Goal: Task Accomplishment & Management: Manage account settings

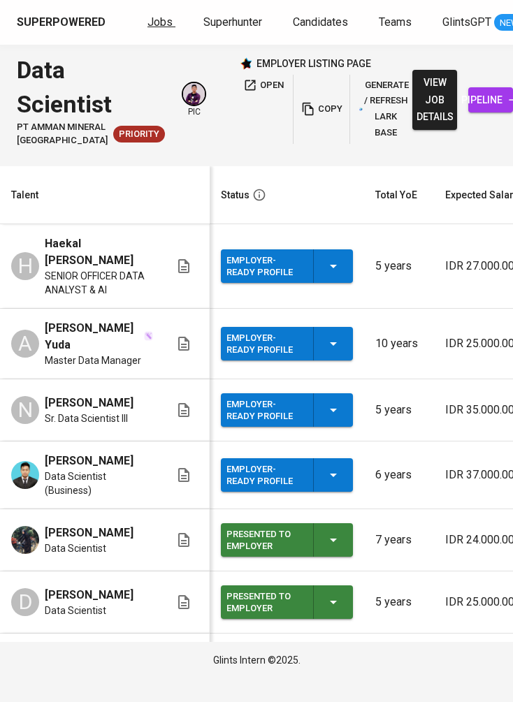
click at [168, 15] on span "Jobs" at bounding box center [159, 21] width 25 height 13
click at [236, 19] on span "Superhunter" at bounding box center [232, 21] width 59 height 13
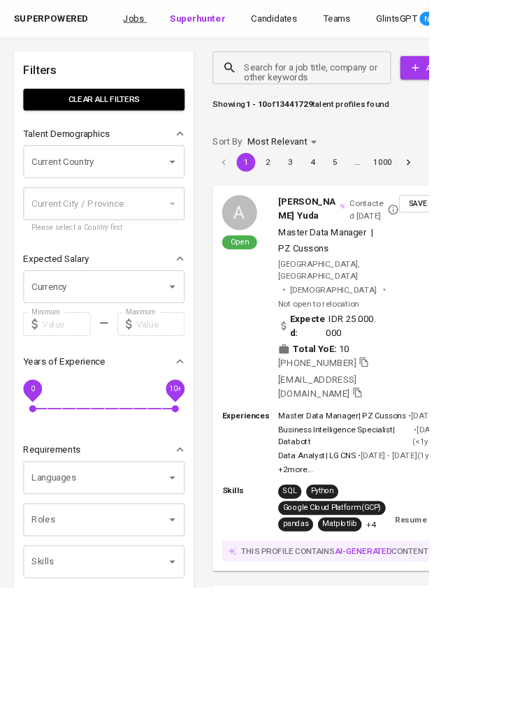
click at [173, 23] on span "Jobs" at bounding box center [159, 21] width 25 height 13
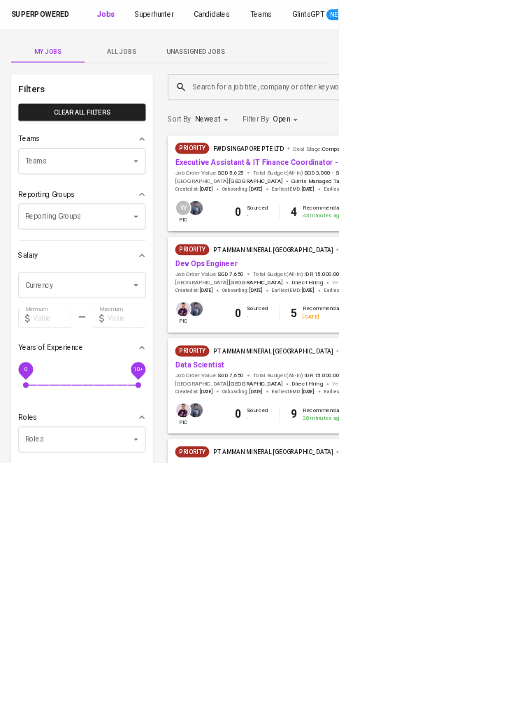
click at [312, 77] on span "Unassigned Jobs" at bounding box center [296, 78] width 95 height 17
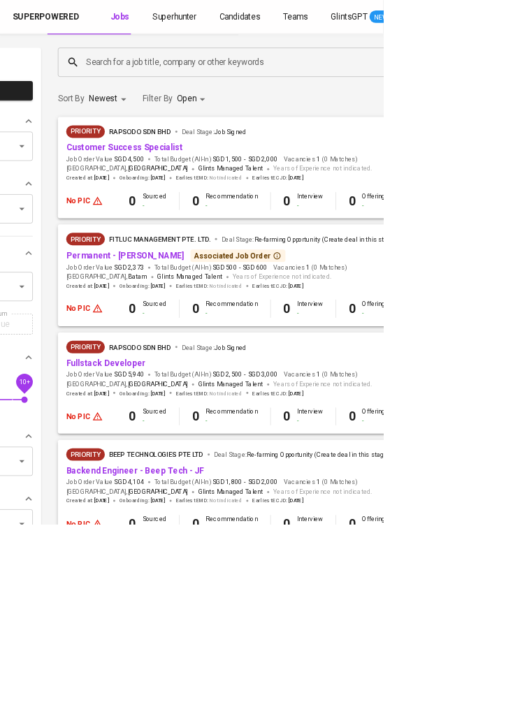
scroll to position [49, 177]
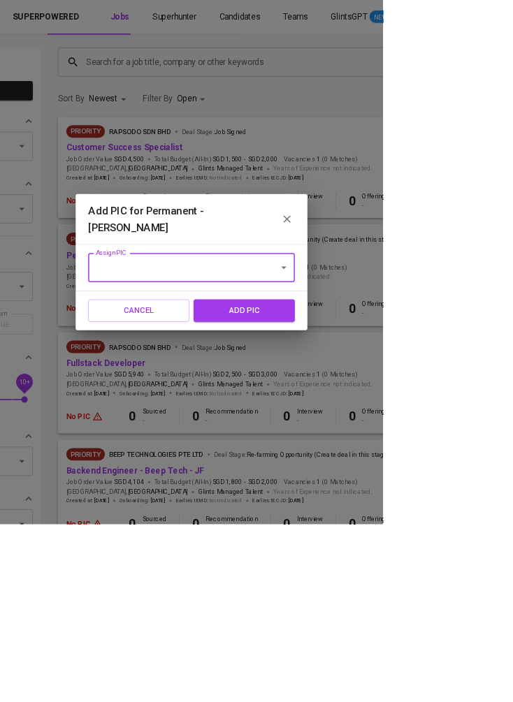
scroll to position [48, 176]
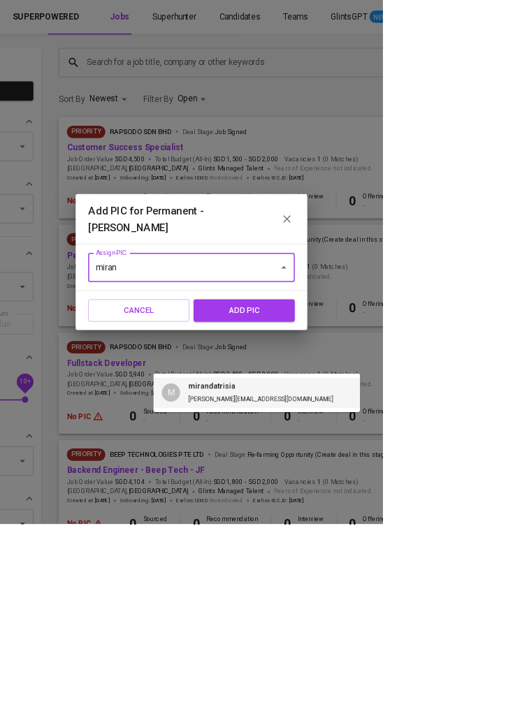
click at [371, 518] on li "M [PERSON_NAME] [PERSON_NAME][EMAIL_ADDRESS][DOMAIN_NAME]" at bounding box center [343, 527] width 277 height 41
type input "mirandatrisia"
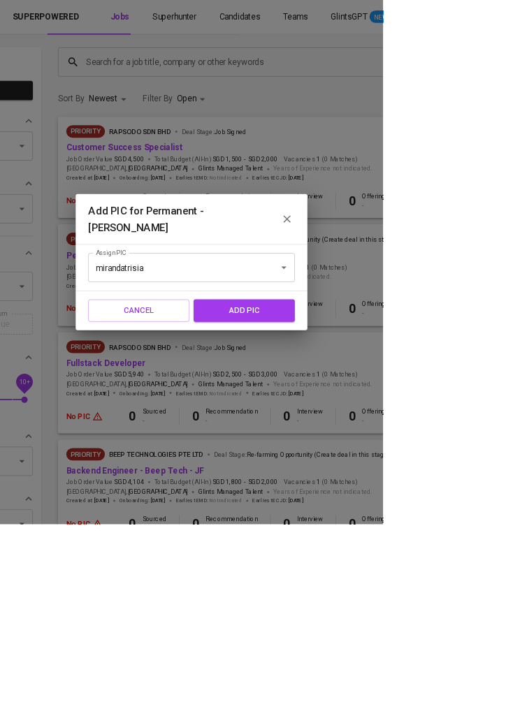
click at [379, 425] on span "add pic" at bounding box center [327, 416] width 105 height 18
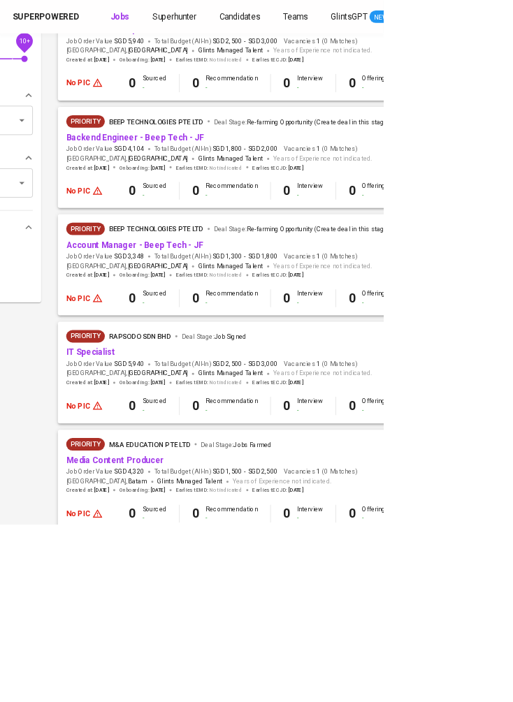
scroll to position [499, 177]
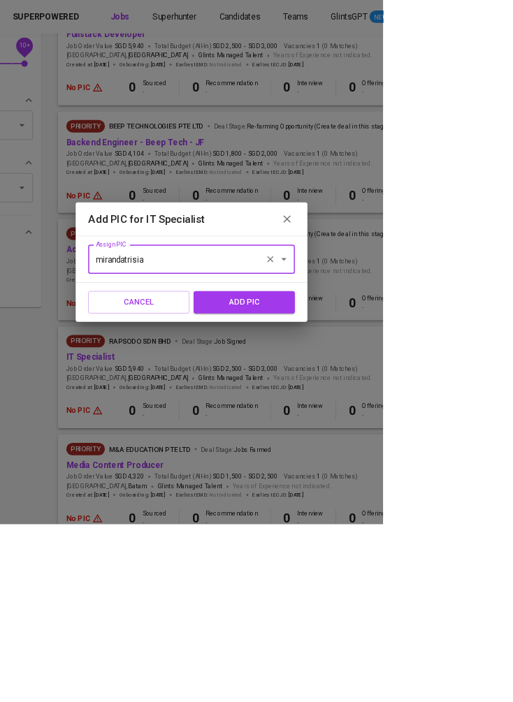
scroll to position [499, 176]
click at [369, 354] on icon "Clear" at bounding box center [362, 347] width 14 height 14
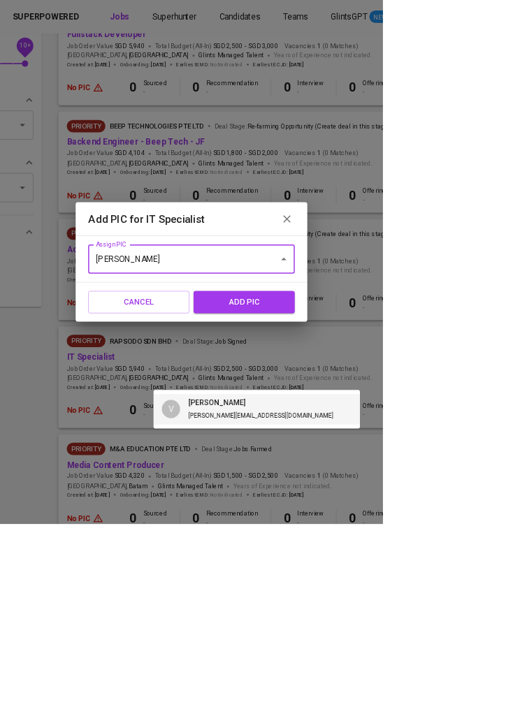
click at [393, 551] on li "V [PERSON_NAME] [PERSON_NAME][EMAIL_ADDRESS][DOMAIN_NAME]" at bounding box center [343, 548] width 277 height 41
type input "[PERSON_NAME]"
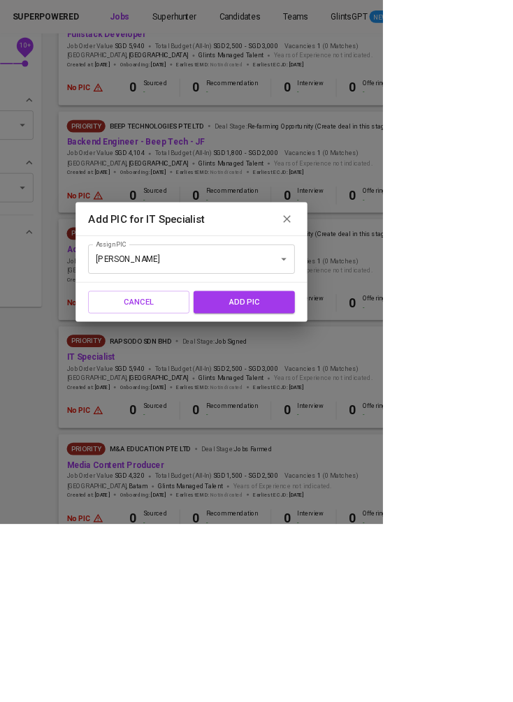
scroll to position [499, 177]
click at [379, 414] on span "add pic" at bounding box center [327, 405] width 105 height 18
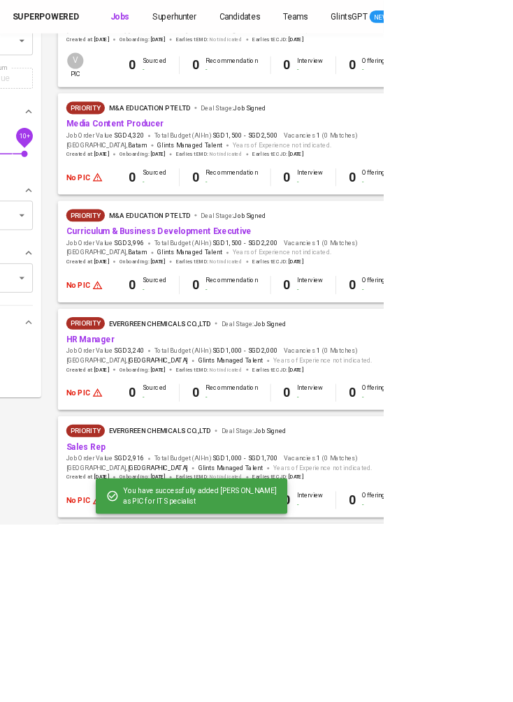
scroll to position [371, 177]
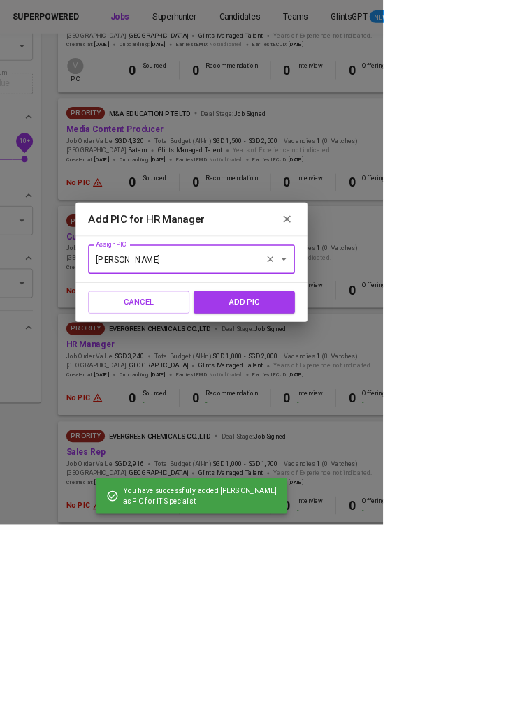
scroll to position [371, 176]
click at [389, 356] on icon "Open" at bounding box center [380, 347] width 17 height 17
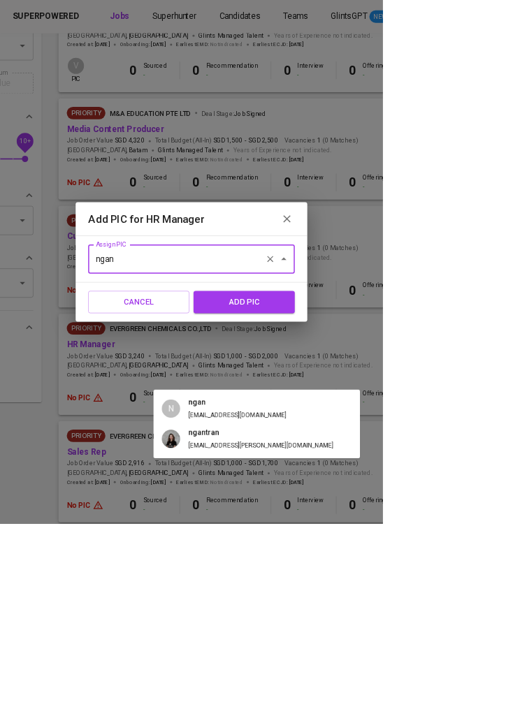
click at [401, 553] on li "N ngan [EMAIL_ADDRESS][DOMAIN_NAME]" at bounding box center [343, 548] width 277 height 41
type input "ngan"
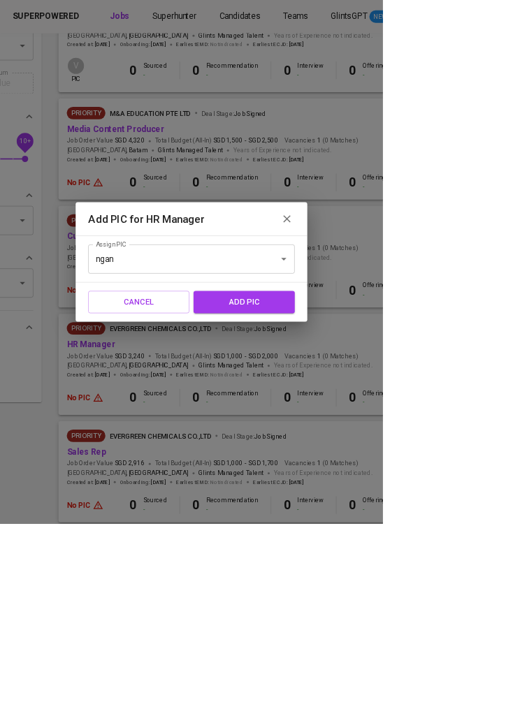
scroll to position [371, 177]
click at [349, 361] on input "ngan" at bounding box center [236, 347] width 225 height 27
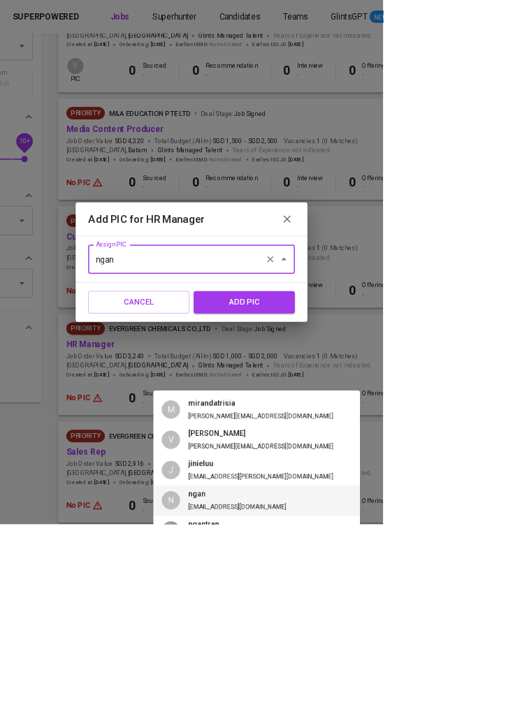
scroll to position [371, 176]
click at [382, 678] on li "N ngan [EMAIL_ADDRESS][DOMAIN_NAME]" at bounding box center [344, 670] width 277 height 41
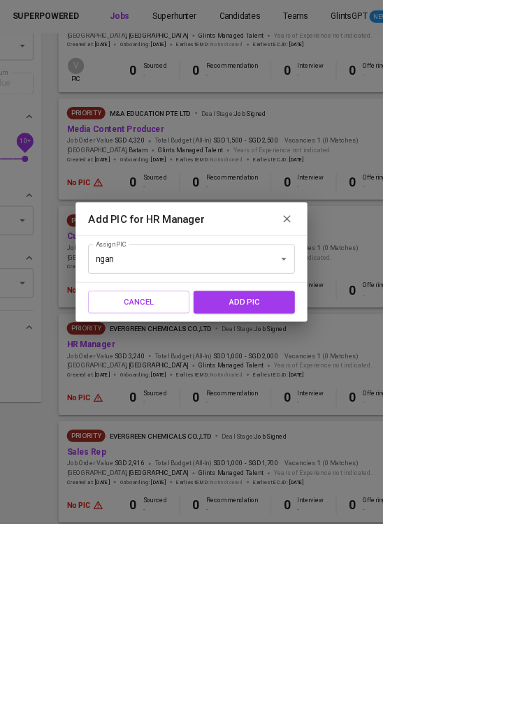
scroll to position [371, 177]
click at [376, 667] on div "Add PIC for HR Manager Assign PIC ngan Assign PIC Cancel add pic" at bounding box center [256, 351] width 513 height 702
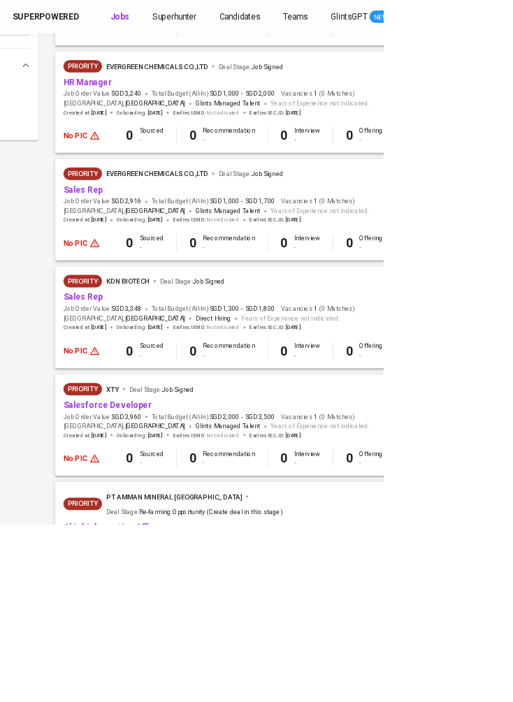
scroll to position [718, 181]
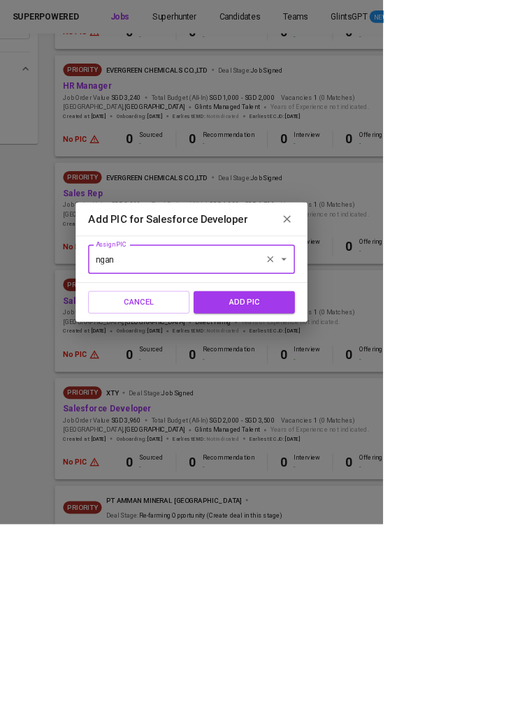
scroll to position [717, 181]
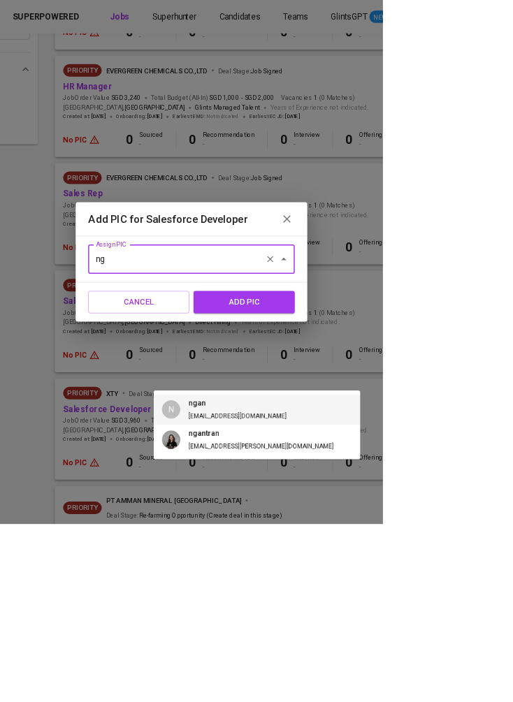
type input "n"
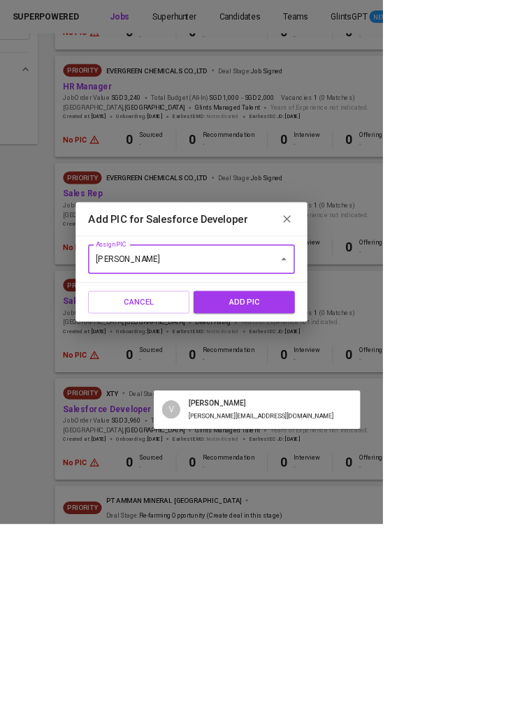
click at [398, 552] on li "V [PERSON_NAME] [PERSON_NAME][EMAIL_ADDRESS][DOMAIN_NAME]" at bounding box center [343, 549] width 277 height 41
type input "[PERSON_NAME]"
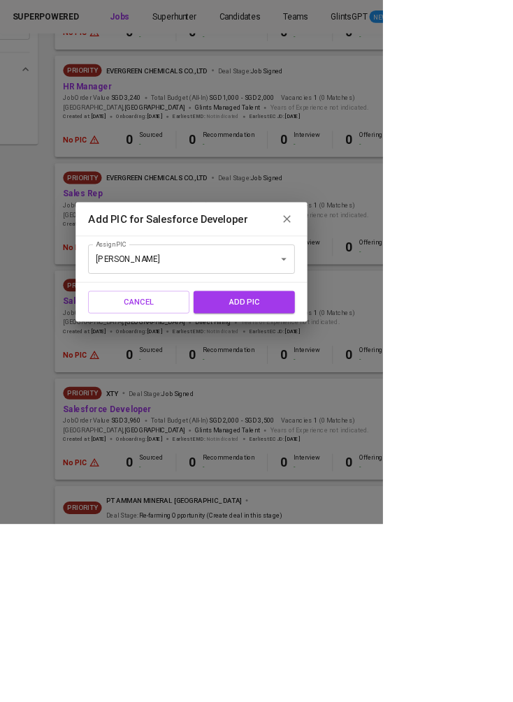
scroll to position [718, 181]
click at [379, 414] on span "add pic" at bounding box center [327, 405] width 105 height 18
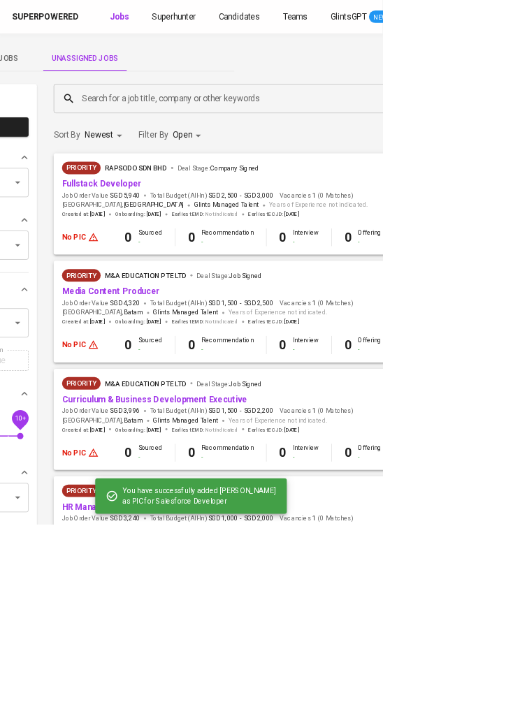
scroll to position [0, 181]
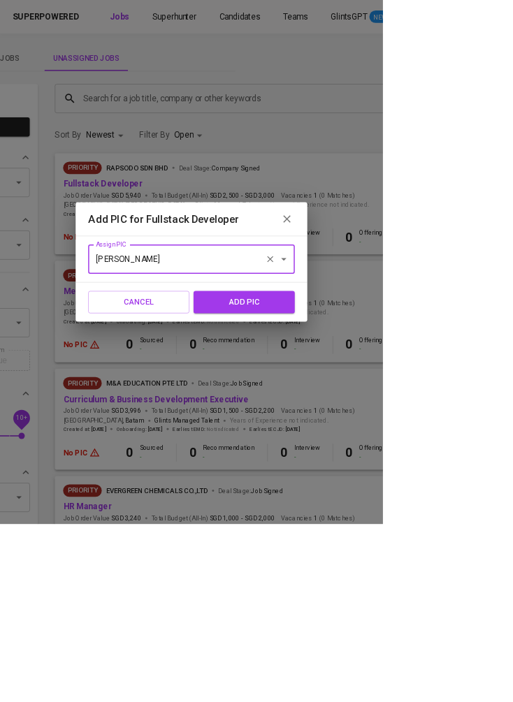
click at [349, 361] on input "[PERSON_NAME]" at bounding box center [236, 347] width 225 height 27
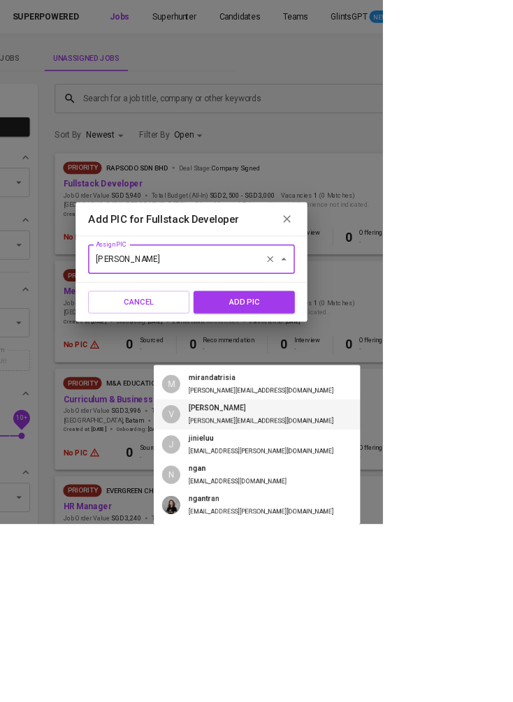
click at [377, 561] on li "V [PERSON_NAME] [PERSON_NAME][EMAIL_ADDRESS][DOMAIN_NAME]" at bounding box center [343, 555] width 277 height 41
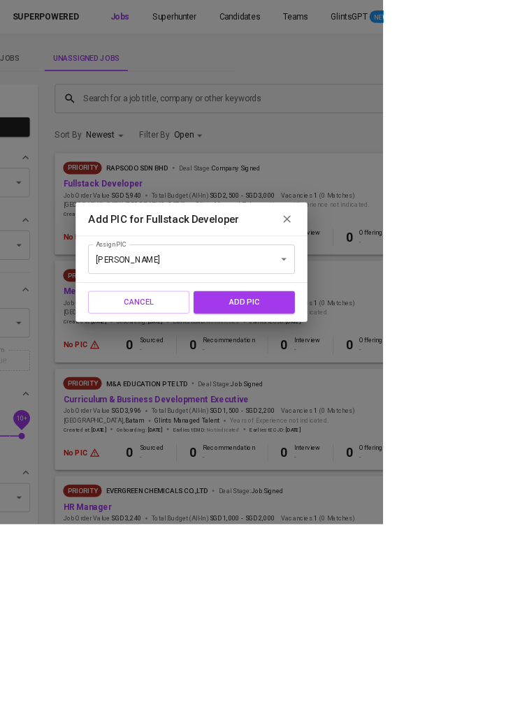
click at [379, 414] on span "add pic" at bounding box center [327, 405] width 105 height 18
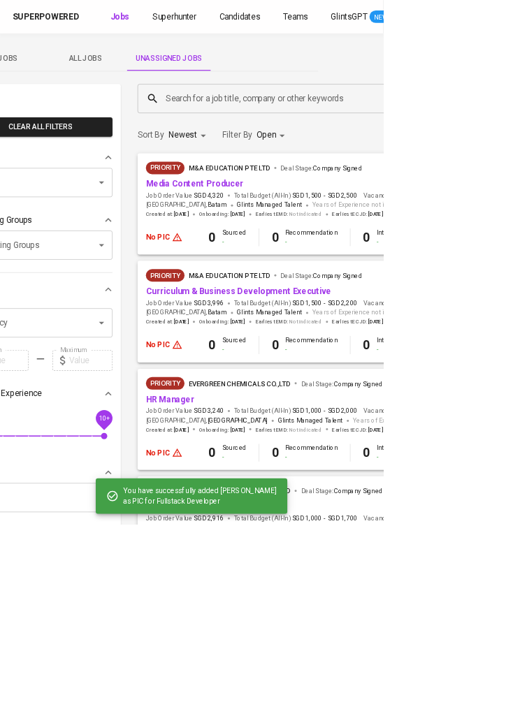
scroll to position [0, 64]
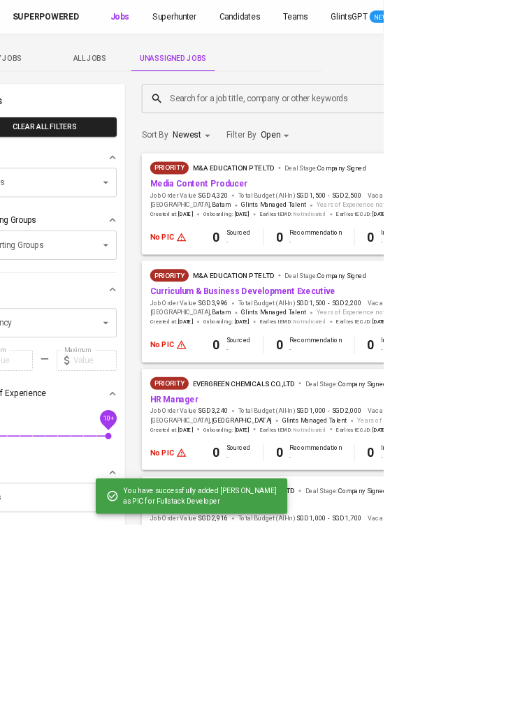
click at [126, 73] on span "All Jobs" at bounding box center [120, 78] width 95 height 17
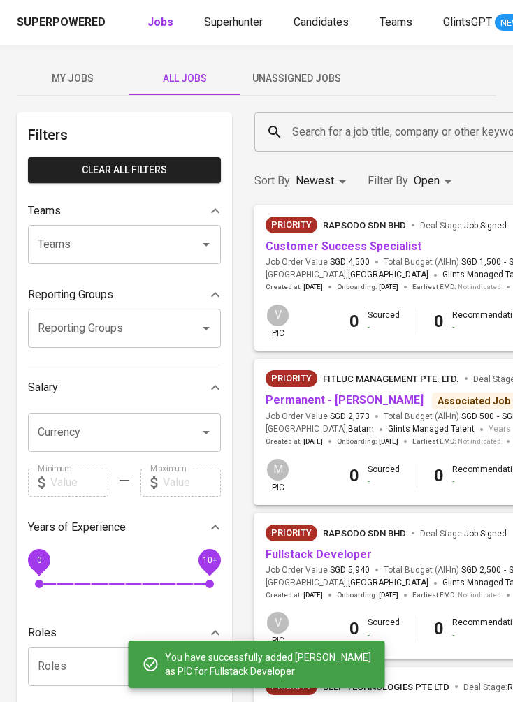
click at [173, 338] on input "Reporting Groups" at bounding box center [104, 328] width 141 height 27
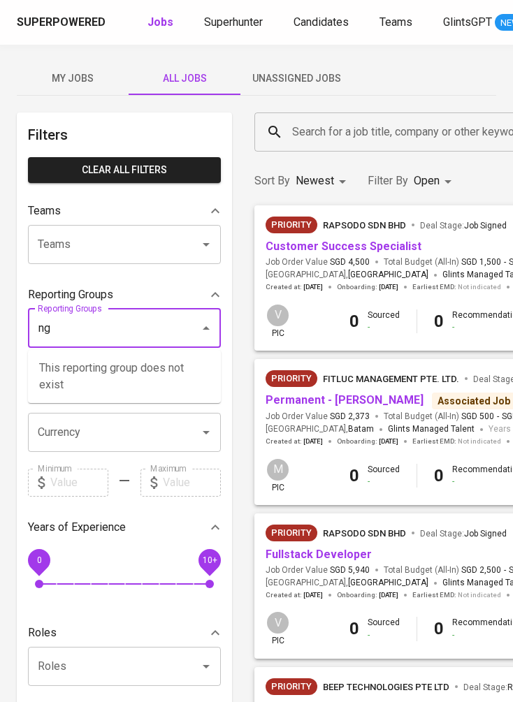
type input "n"
type input "k"
click at [165, 366] on li "[GEOGRAPHIC_DATA]" at bounding box center [124, 368] width 193 height 25
type input "viet"
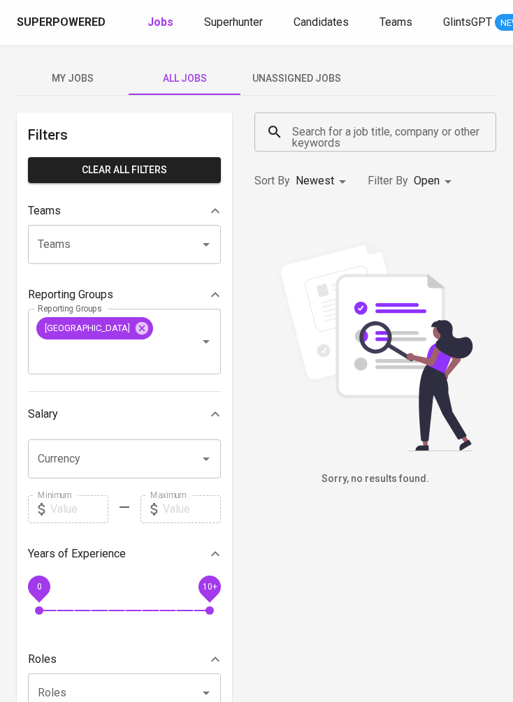
click at [308, 76] on span "Unassigned Jobs" at bounding box center [296, 78] width 95 height 17
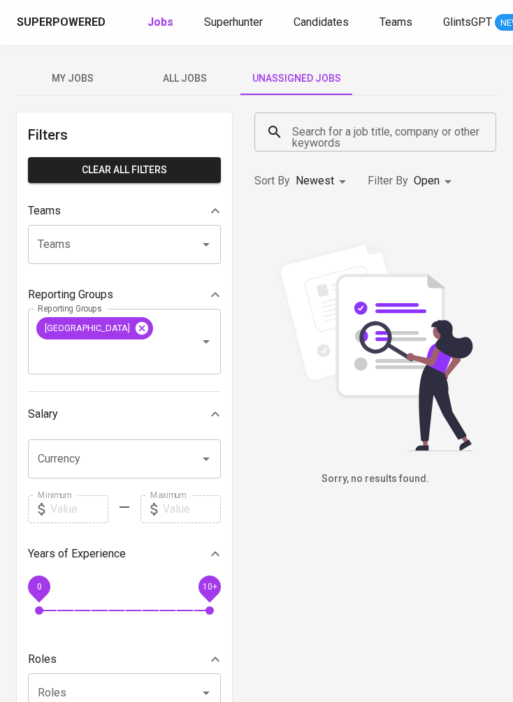
click at [136, 330] on icon at bounding box center [142, 327] width 13 height 13
